Goal: Browse casually: Explore the website without a specific task or goal

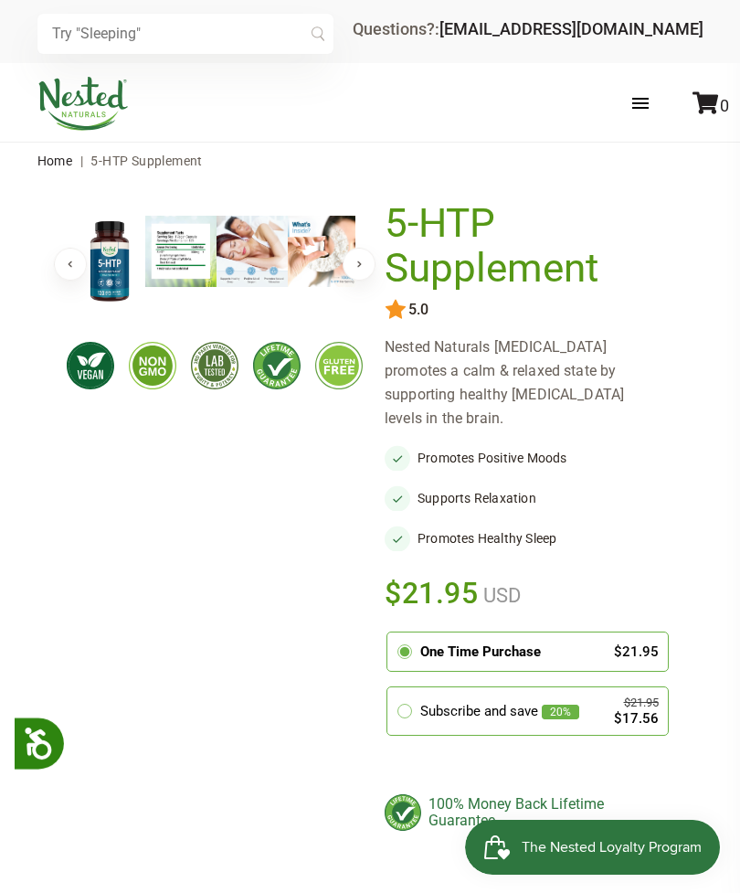
click at [195, 277] on img at bounding box center [180, 251] width 71 height 71
click at [186, 270] on img at bounding box center [180, 251] width 71 height 71
click at [116, 294] on img at bounding box center [111, 262] width 71 height 92
click at [191, 259] on img at bounding box center [180, 251] width 71 height 71
click at [175, 281] on img at bounding box center [179, 251] width 71 height 71
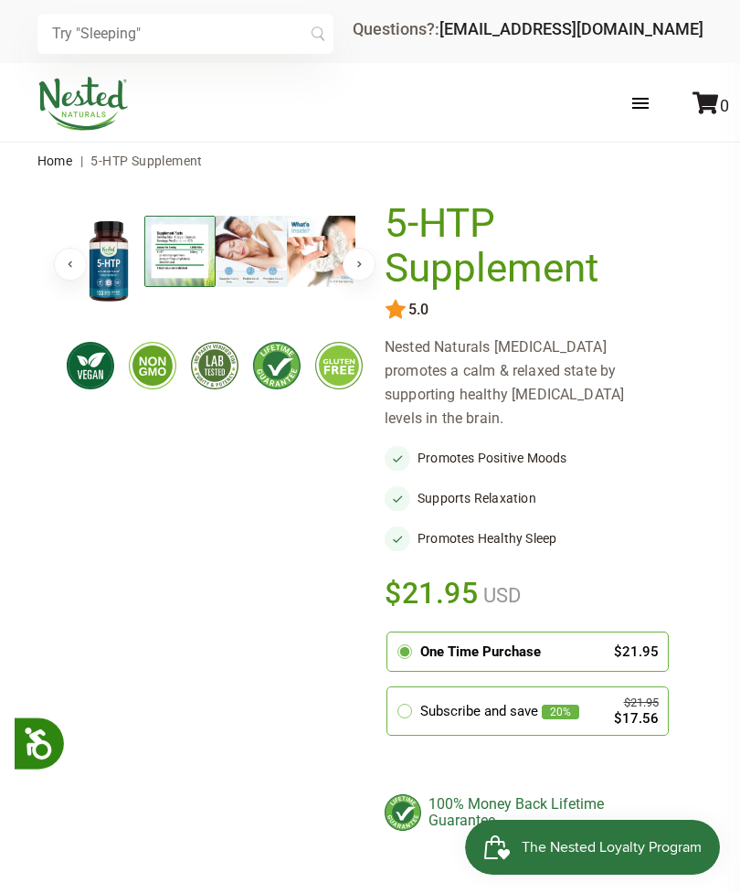
click at [188, 260] on img at bounding box center [179, 251] width 71 height 71
click at [372, 263] on button "Next" at bounding box center [359, 264] width 33 height 33
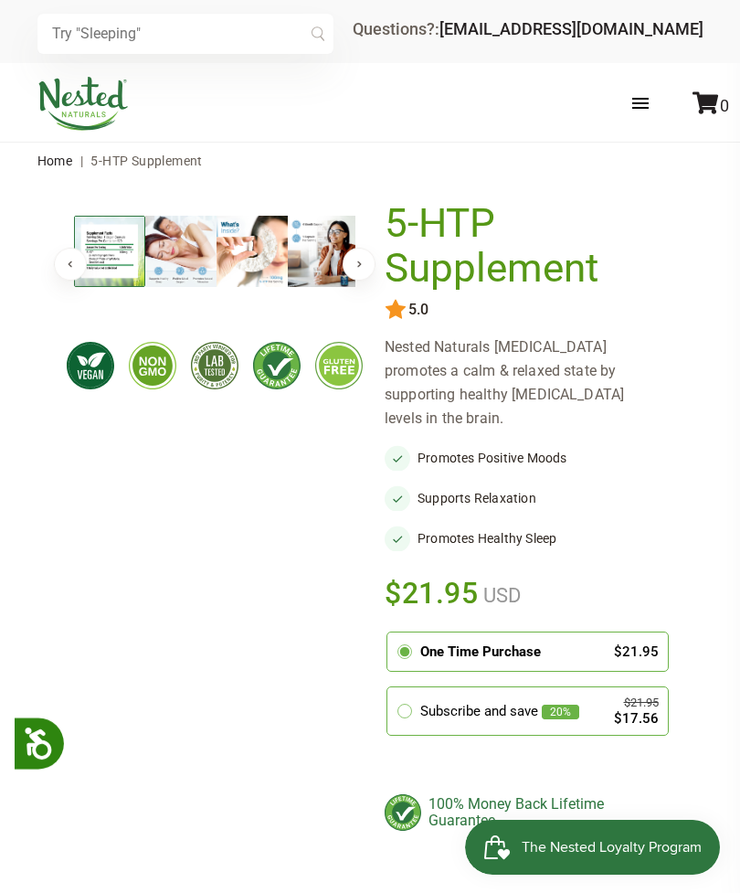
click at [363, 262] on button "Next" at bounding box center [359, 264] width 33 height 33
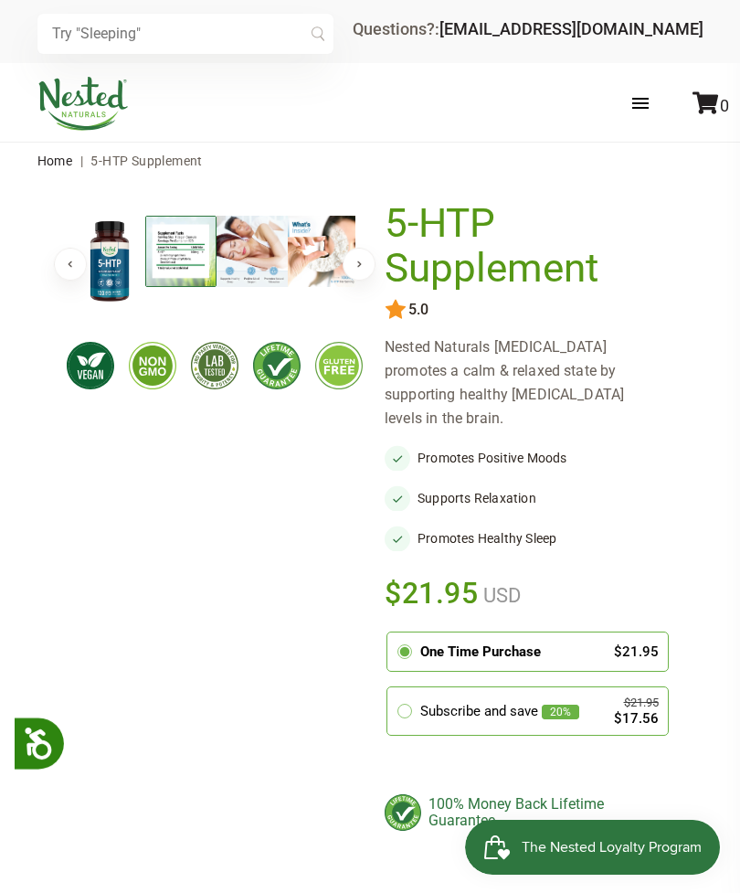
click at [359, 271] on button "Next" at bounding box center [359, 264] width 33 height 33
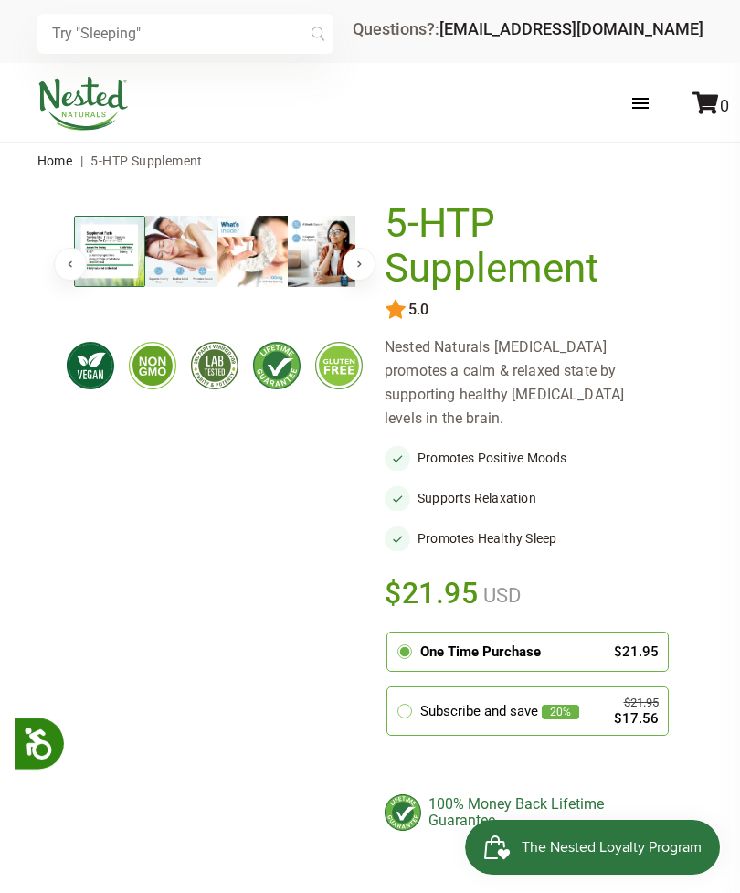
click at [121, 282] on img at bounding box center [109, 251] width 71 height 71
click at [134, 261] on img at bounding box center [109, 251] width 71 height 71
click at [126, 258] on img at bounding box center [109, 251] width 71 height 71
click at [126, 266] on img at bounding box center [109, 251] width 71 height 71
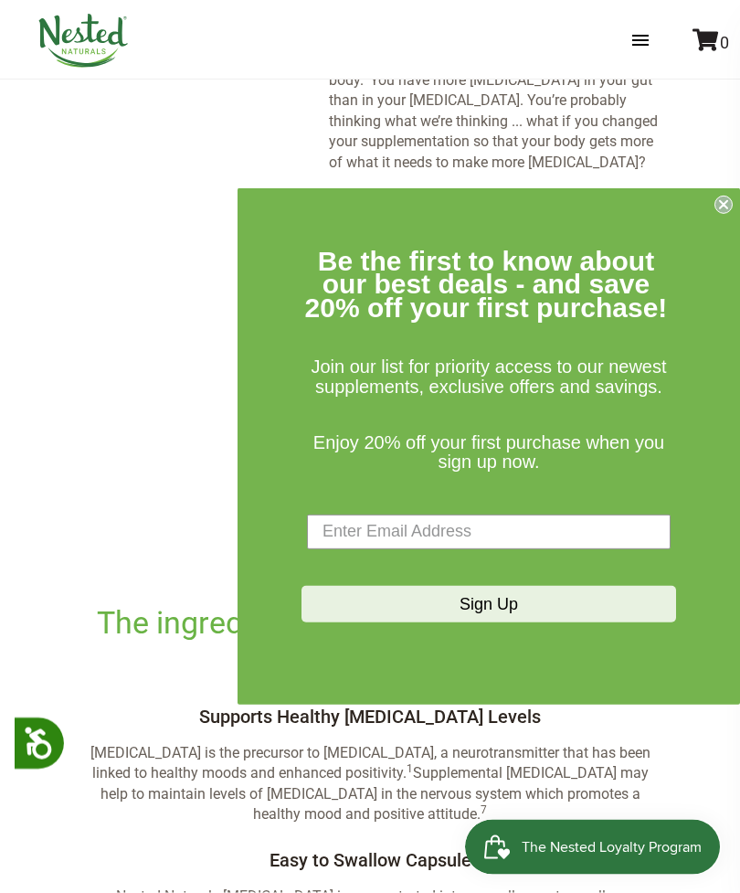
scroll to position [2314, 0]
click at [716, 213] on circle "Close dialog" at bounding box center [724, 204] width 17 height 17
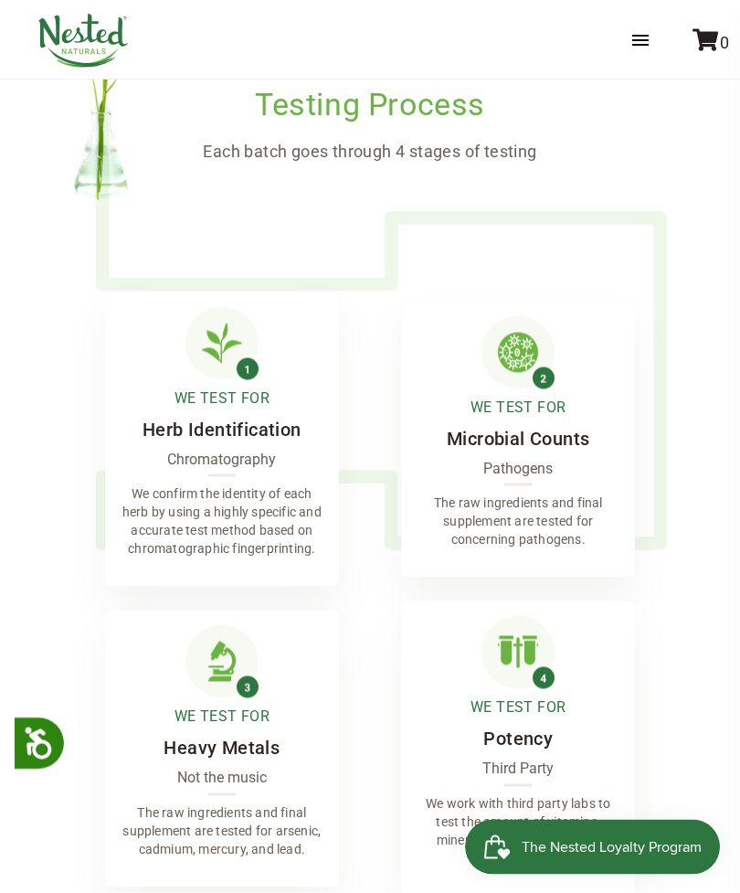
scroll to position [3725, 0]
